Goal: Navigation & Orientation: Find specific page/section

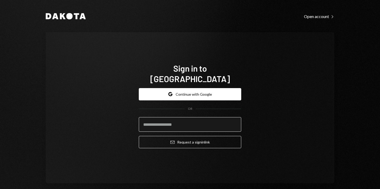
click at [146, 119] on input "email" at bounding box center [190, 124] width 103 height 15
click at [150, 121] on input "email" at bounding box center [190, 124] width 103 height 15
type input "**********"
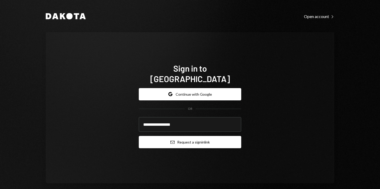
click at [174, 138] on button "Email Request a sign in link" at bounding box center [190, 142] width 103 height 12
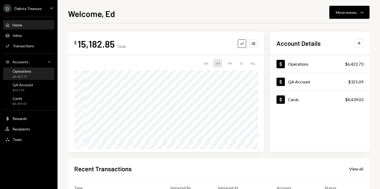
click at [24, 72] on div "Operations" at bounding box center [22, 71] width 19 height 4
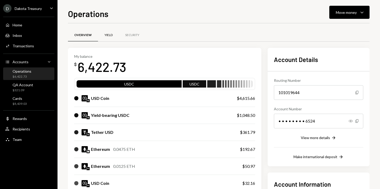
click at [109, 32] on div "Yield" at bounding box center [108, 35] width 21 height 13
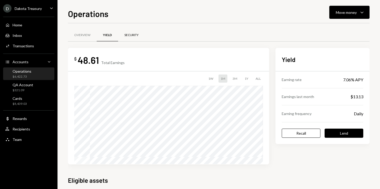
click at [124, 33] on div "Security" at bounding box center [131, 35] width 27 height 13
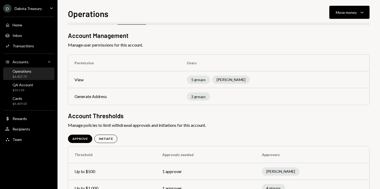
scroll to position [16, 0]
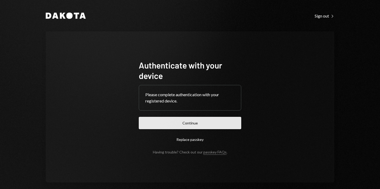
click at [191, 124] on button "Continue" at bounding box center [190, 123] width 103 height 12
